Goal: Find contact information: Find contact information

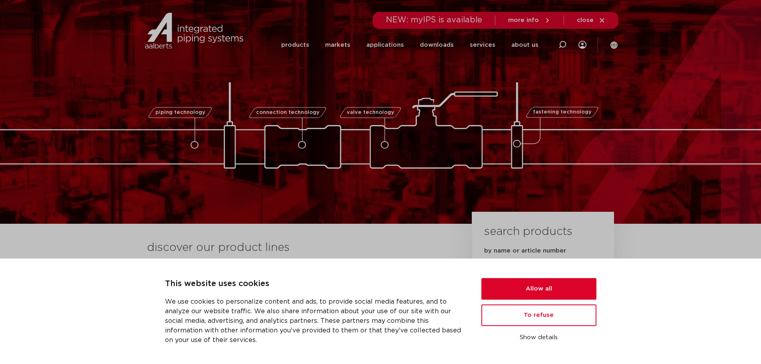
click at [603, 21] on icon at bounding box center [602, 20] width 4 height 4
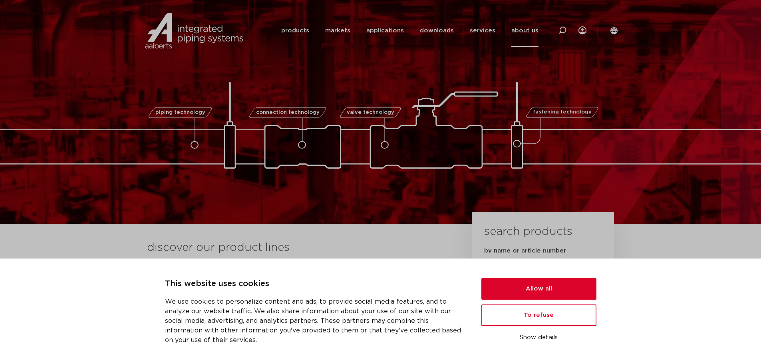
click at [525, 32] on font "about us" at bounding box center [524, 31] width 27 height 6
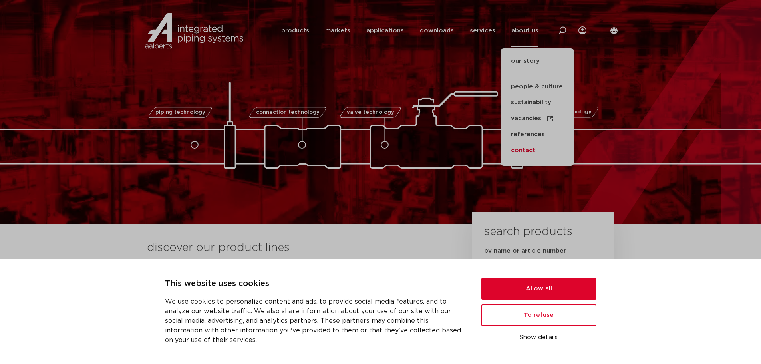
click at [531, 152] on font "contact" at bounding box center [523, 150] width 24 height 6
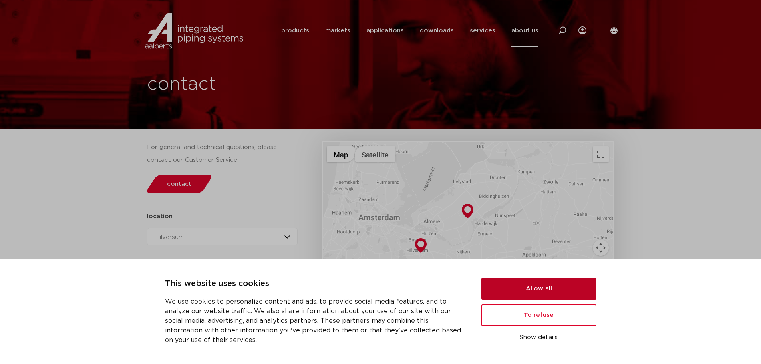
click at [546, 295] on button "Allow all" at bounding box center [538, 289] width 115 height 22
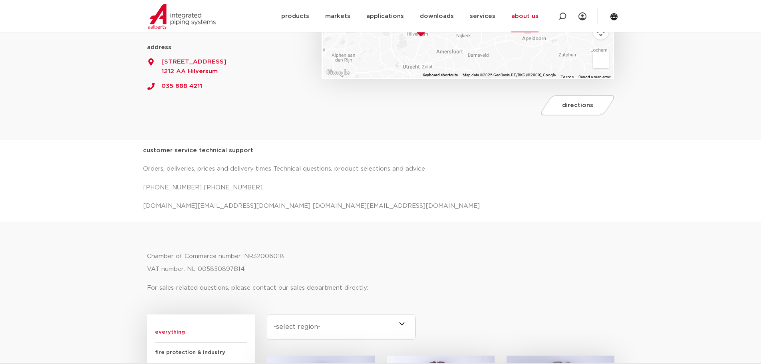
scroll to position [201, 0]
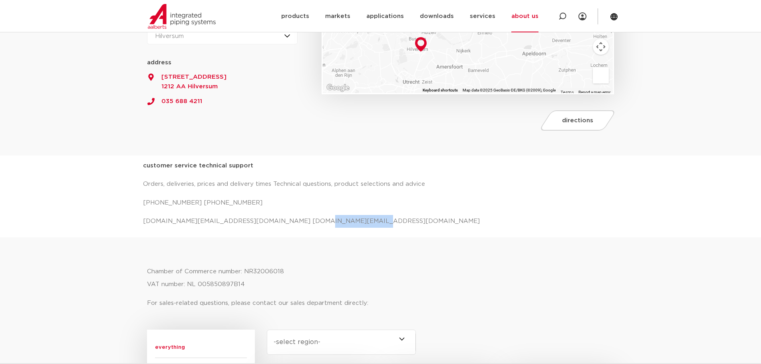
drag, startPoint x: 287, startPoint y: 221, endPoint x: 340, endPoint y: 223, distance: 53.2
click at [340, 223] on p "salessupport.nl@aalberts-ips.com projecten.nl@aalberts-ips.com" at bounding box center [380, 221] width 475 height 13
copy font "alberts-ips.com"
